Goal: Entertainment & Leisure: Consume media (video, audio)

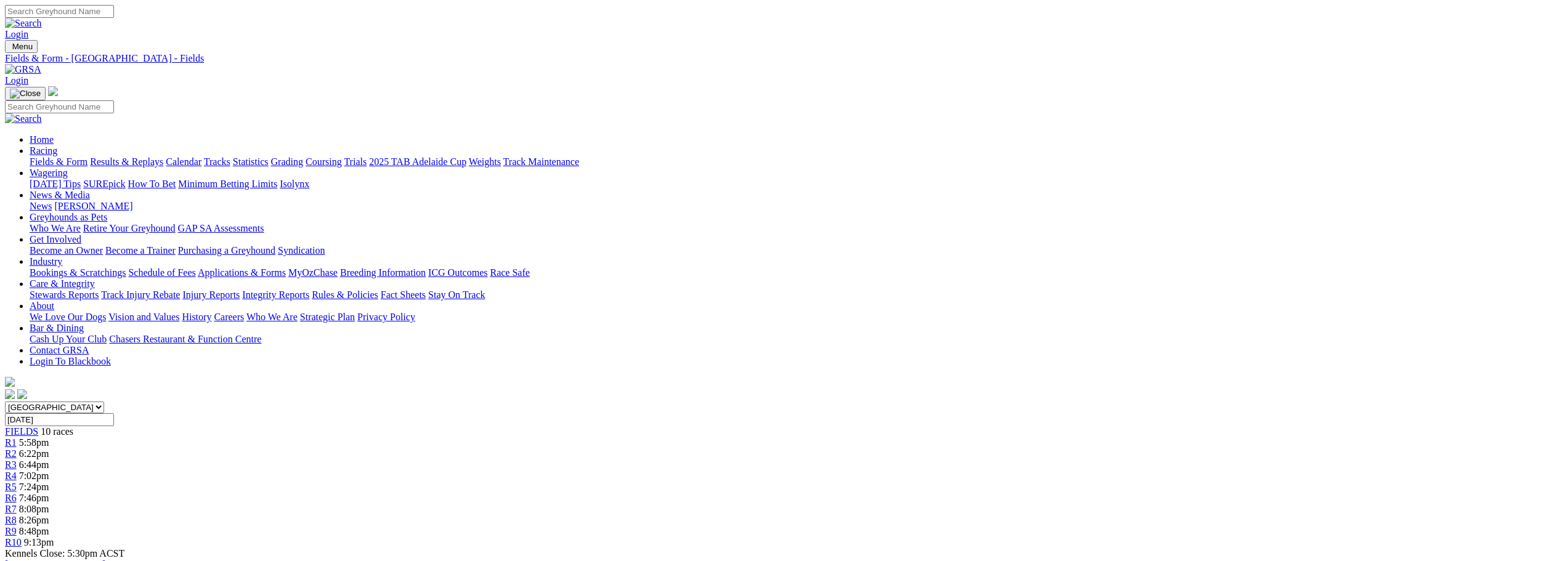
scroll to position [308, 0]
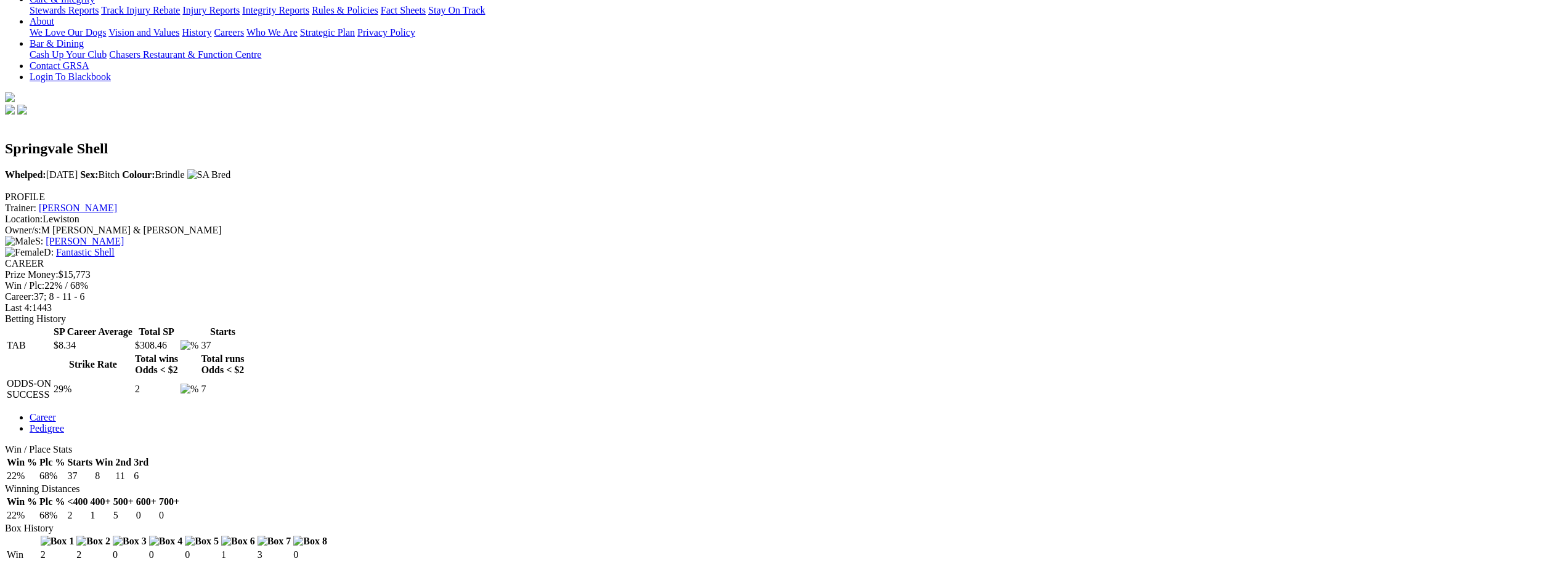
scroll to position [308, 0]
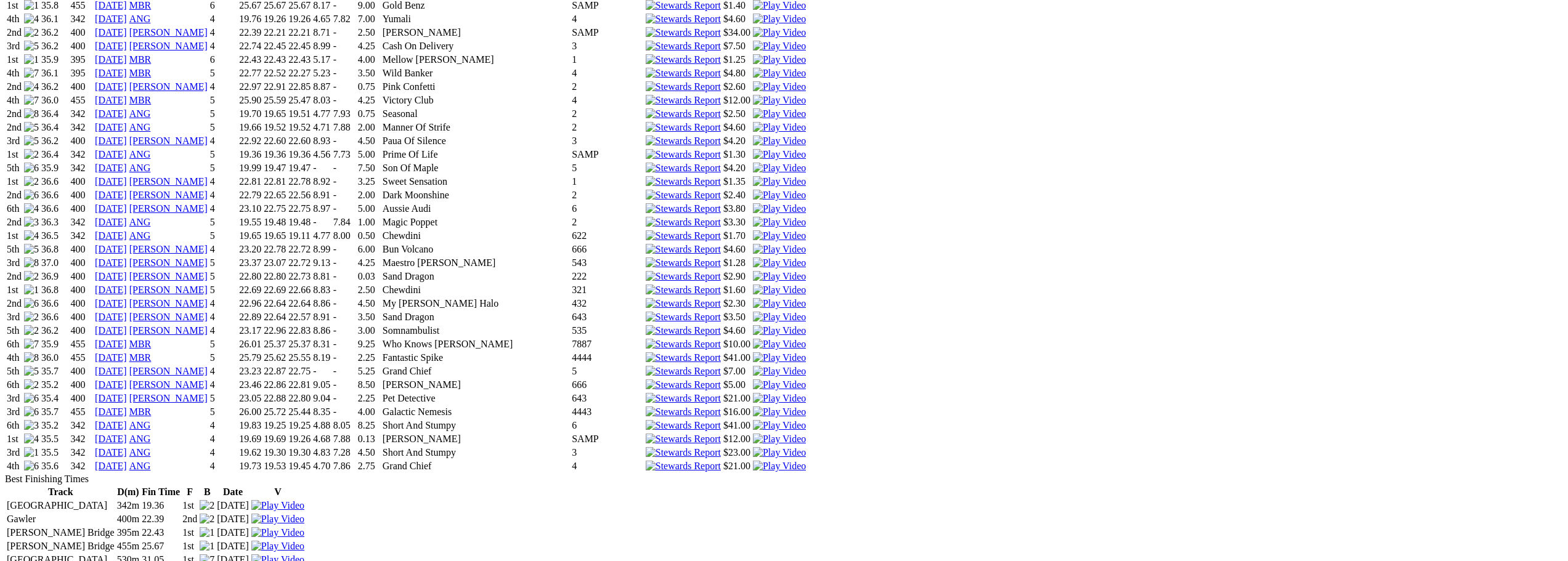
scroll to position [1848, 0]
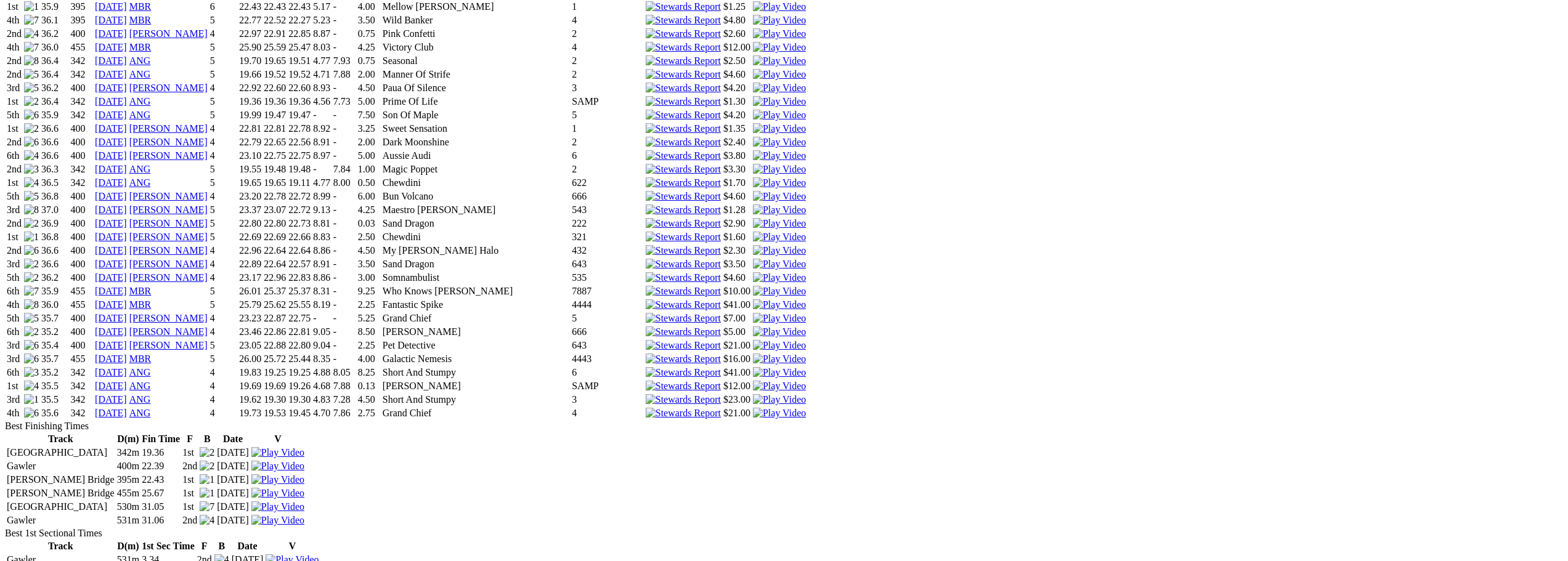
click at [806, 405] on img at bounding box center [779, 400] width 53 height 11
click at [806, 392] on img at bounding box center [779, 386] width 53 height 11
click at [806, 243] on img at bounding box center [779, 237] width 53 height 11
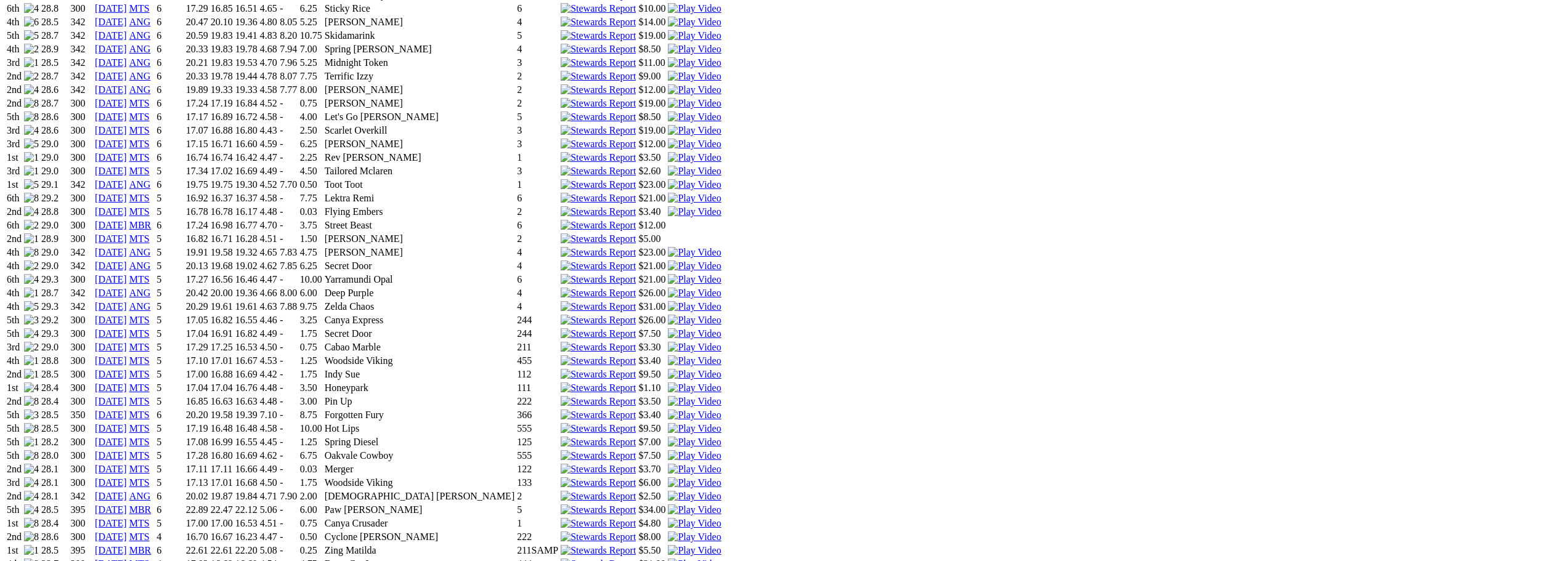
scroll to position [986, 0]
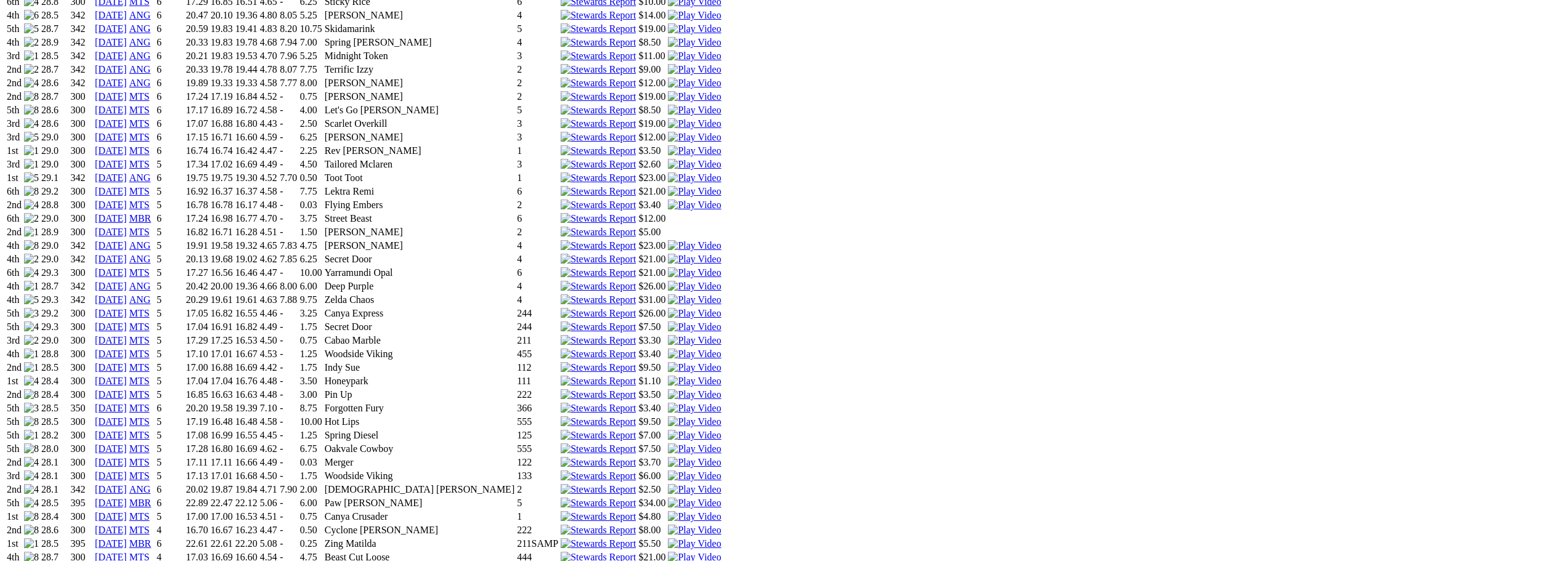
click at [721, 539] on img at bounding box center [694, 544] width 53 height 11
